Goal: Transaction & Acquisition: Purchase product/service

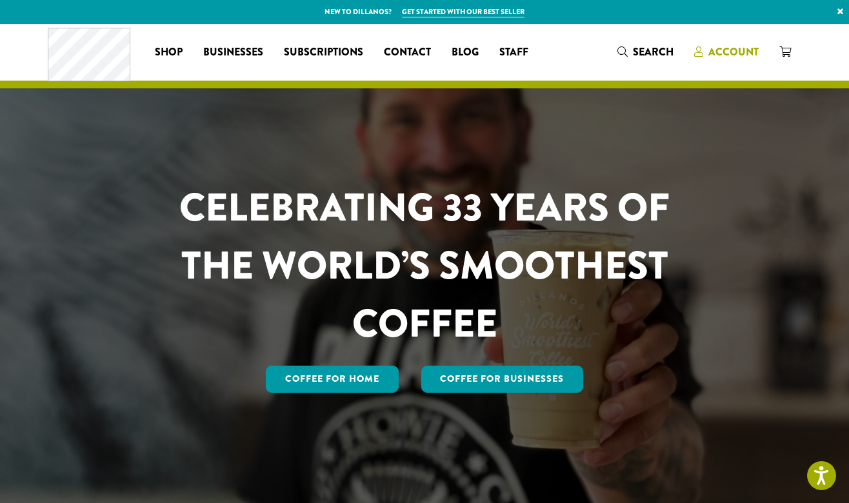
click at [717, 51] on span "Account" at bounding box center [733, 51] width 50 height 15
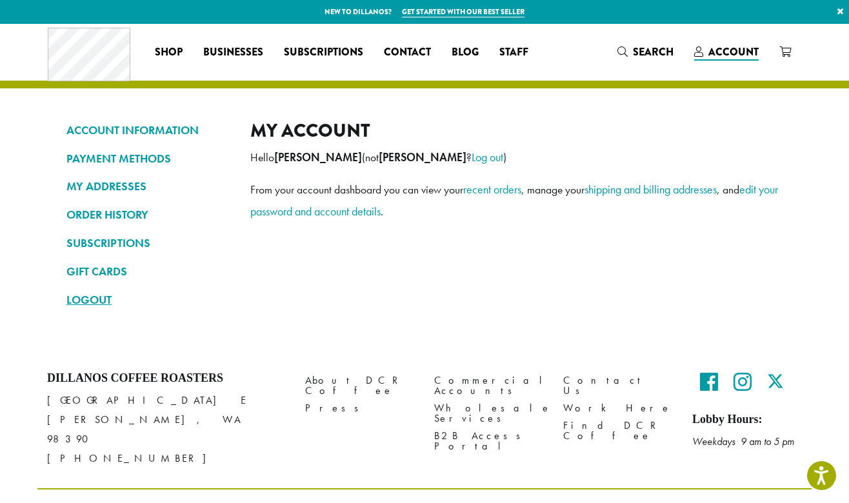
click at [102, 296] on link "LOGOUT" at bounding box center [148, 300] width 164 height 22
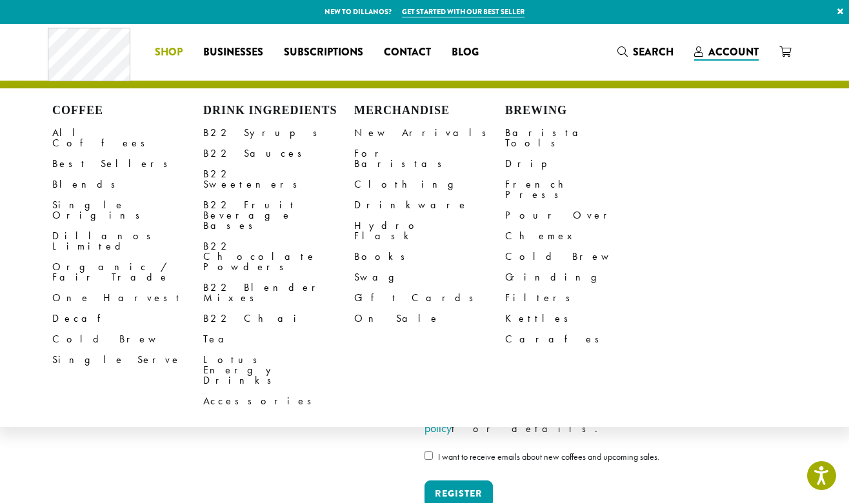
type input "**********"
click at [178, 52] on li "Coffee All Coffees Best Sellers Blends Single Origins Dillanos Limited Organic …" at bounding box center [168, 52] width 48 height 21
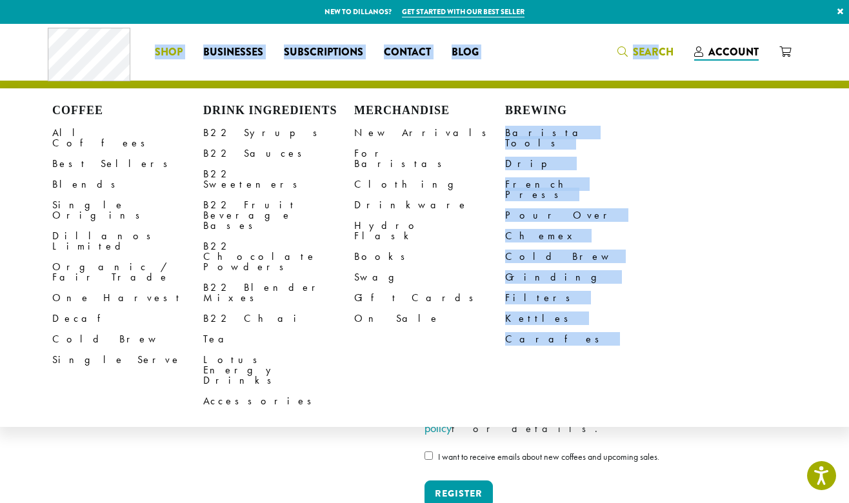
click at [658, 56] on div "Coffee All Coffees Best Sellers Blends Single Origins Dillanos Limited Organic …" at bounding box center [424, 52] width 753 height 54
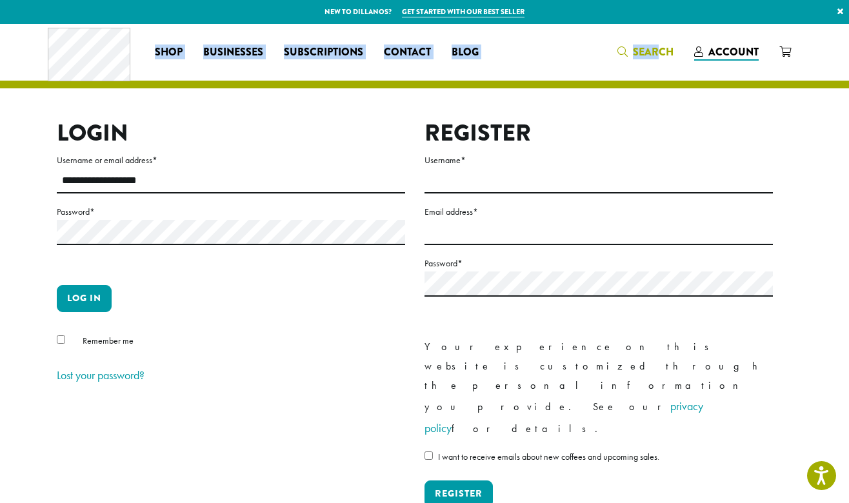
click at [629, 56] on span "Search" at bounding box center [645, 52] width 56 height 16
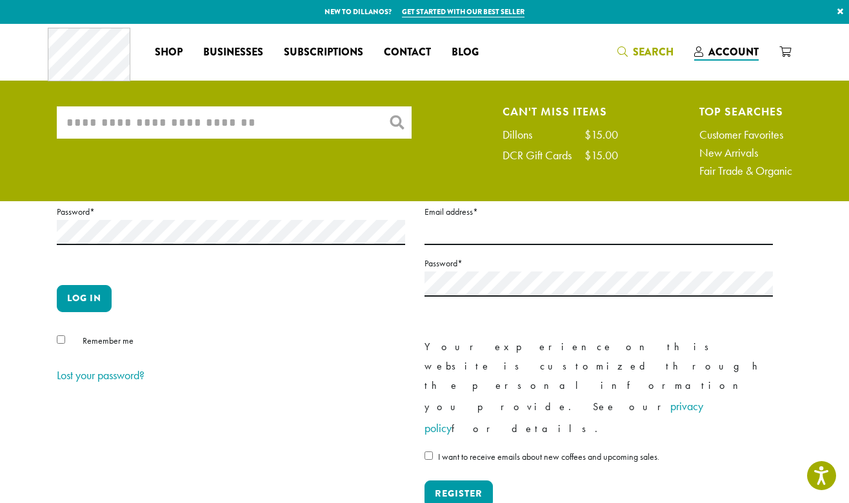
click at [270, 124] on input "What are you searching for?" at bounding box center [234, 122] width 355 height 32
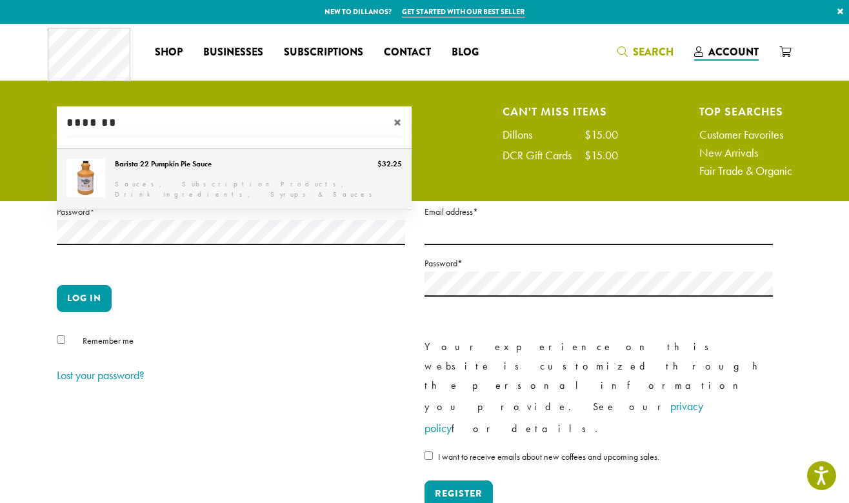
type input "*******"
click at [262, 165] on link "Barista 22 Pumpkin Pie Sauce" at bounding box center [234, 179] width 355 height 61
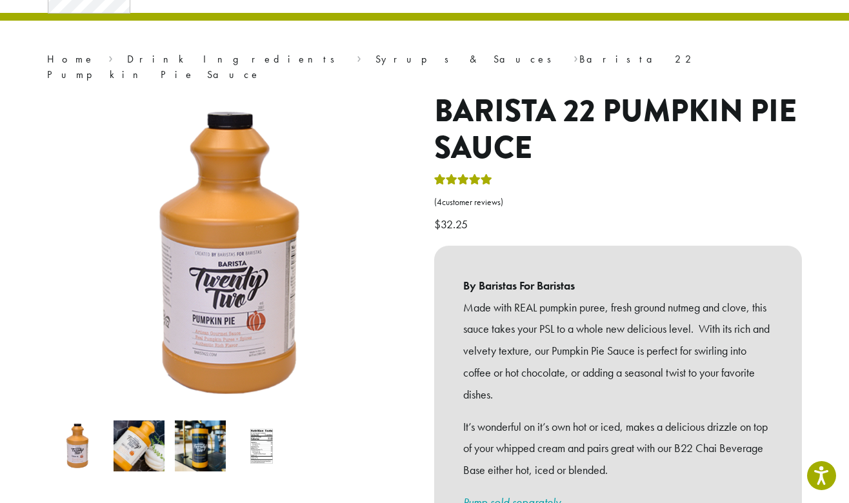
scroll to position [67, 0]
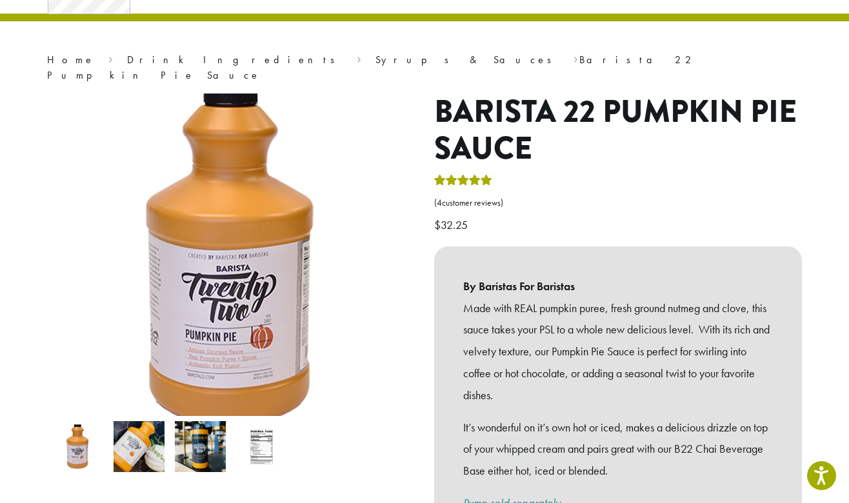
click at [219, 230] on img at bounding box center [231, 256] width 387 height 387
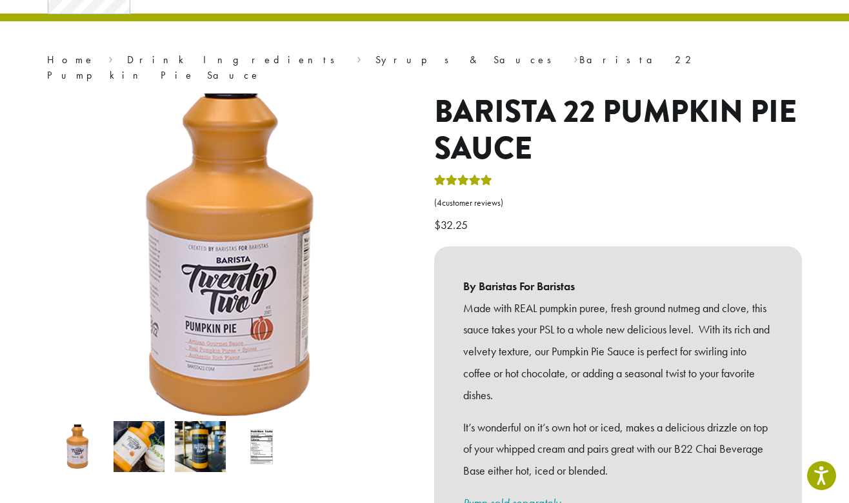
click at [214, 271] on img at bounding box center [231, 248] width 387 height 387
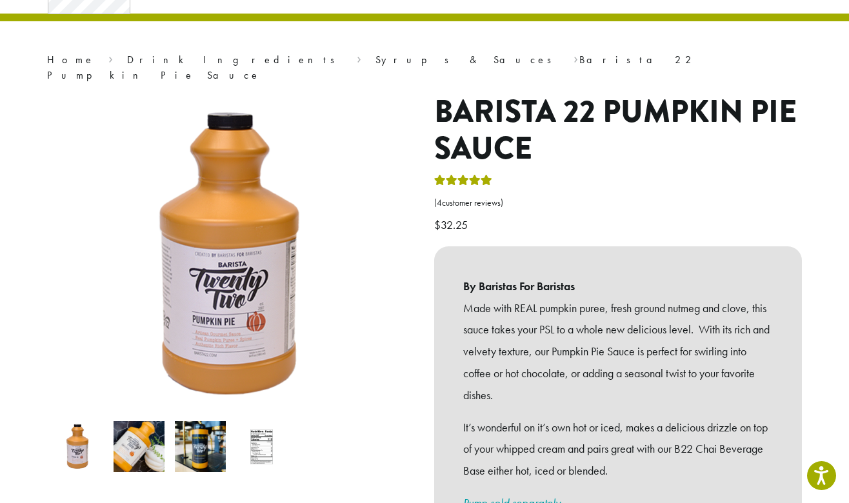
click at [141, 441] on img at bounding box center [138, 446] width 51 height 51
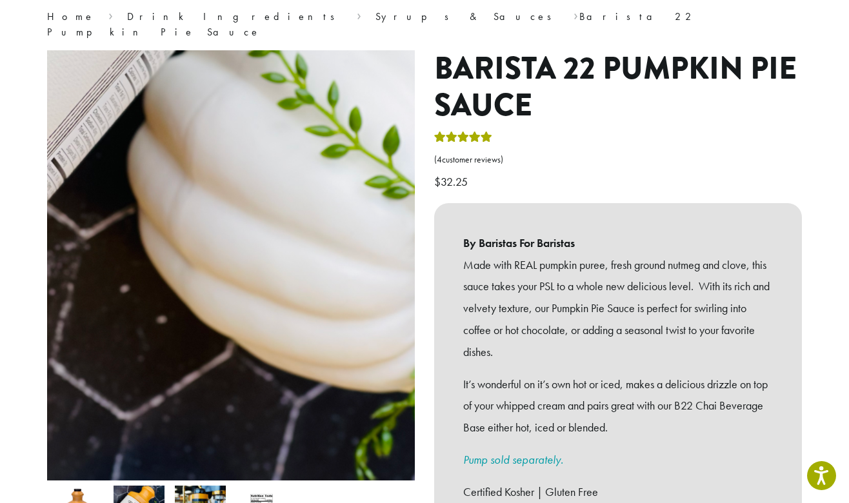
scroll to position [108, 0]
